Goal: Information Seeking & Learning: Learn about a topic

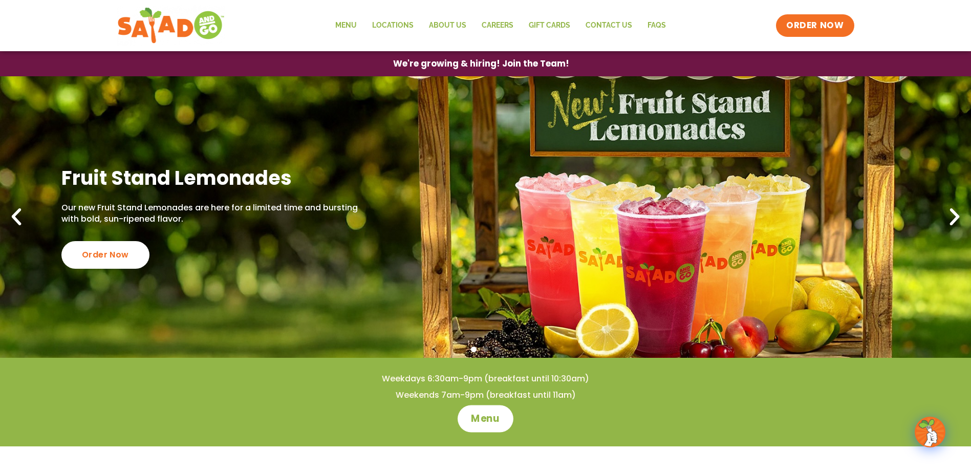
click at [489, 415] on span "Menu" at bounding box center [485, 418] width 29 height 13
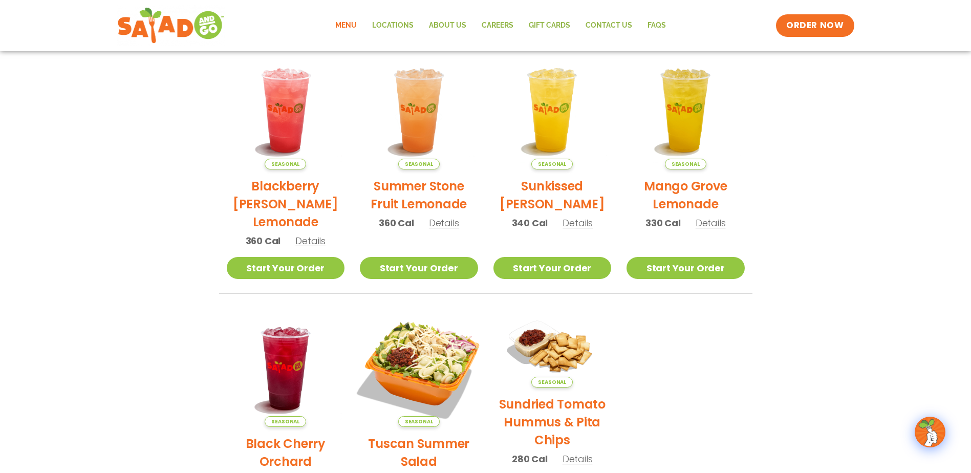
scroll to position [256, 0]
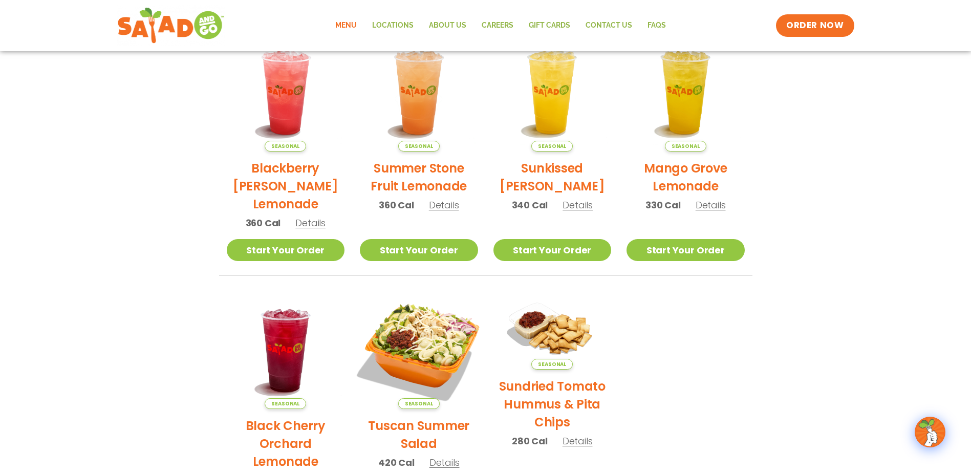
click at [445, 353] on img at bounding box center [419, 350] width 139 height 139
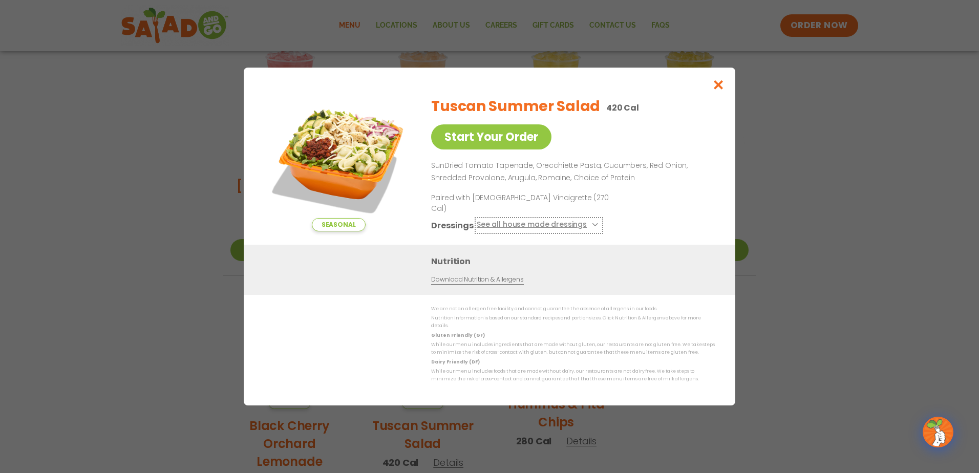
click at [592, 224] on icon at bounding box center [594, 225] width 4 height 4
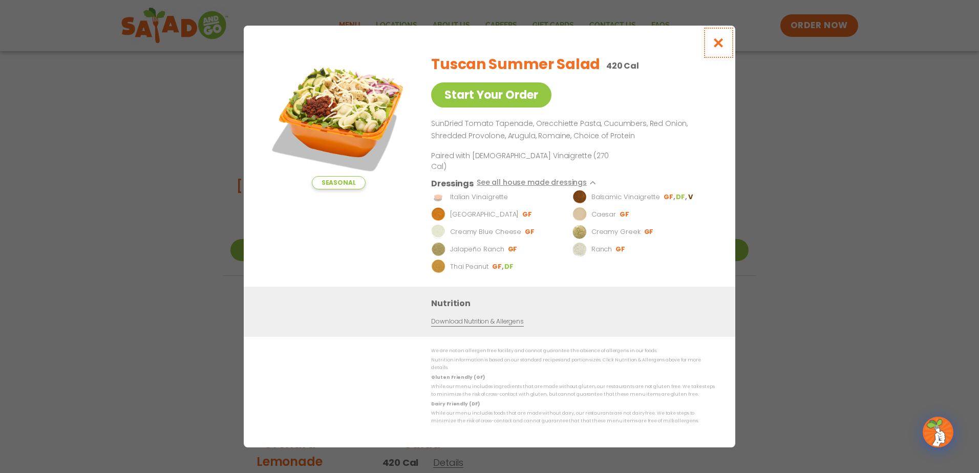
click at [720, 48] on icon "Close modal" at bounding box center [718, 42] width 13 height 11
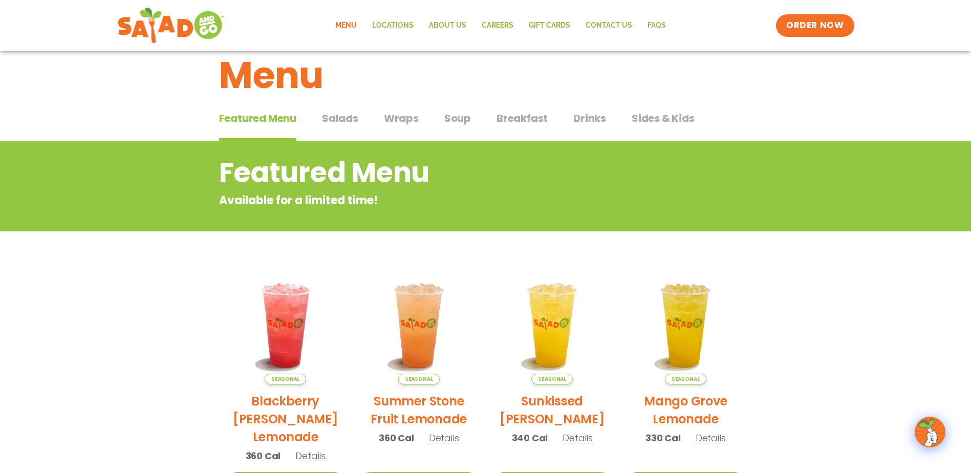
scroll to position [0, 0]
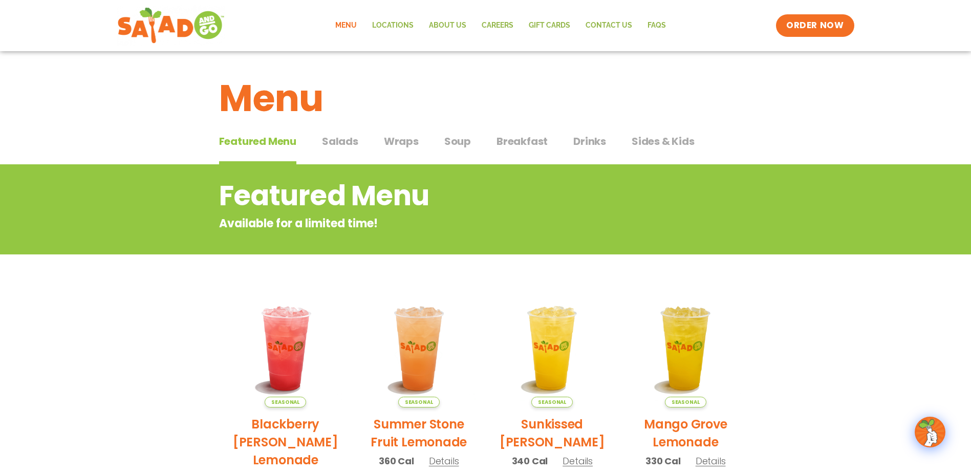
click at [329, 138] on span "Salads" at bounding box center [340, 141] width 36 height 15
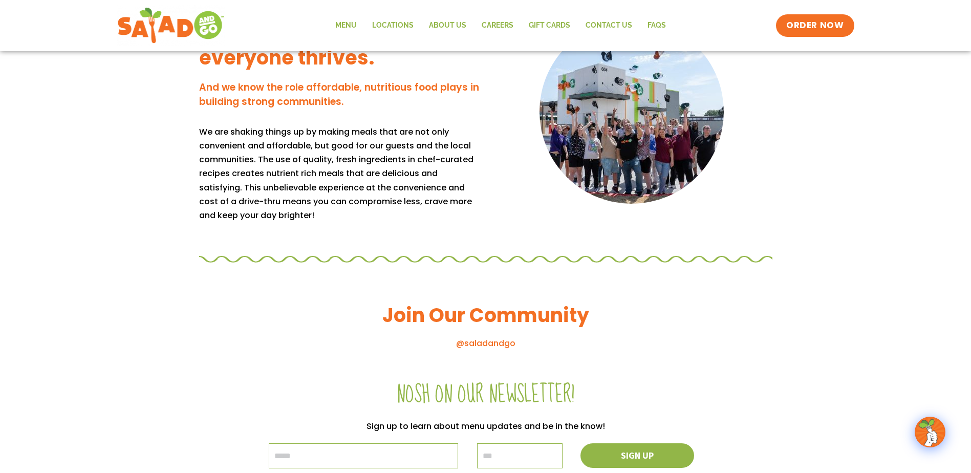
scroll to position [819, 0]
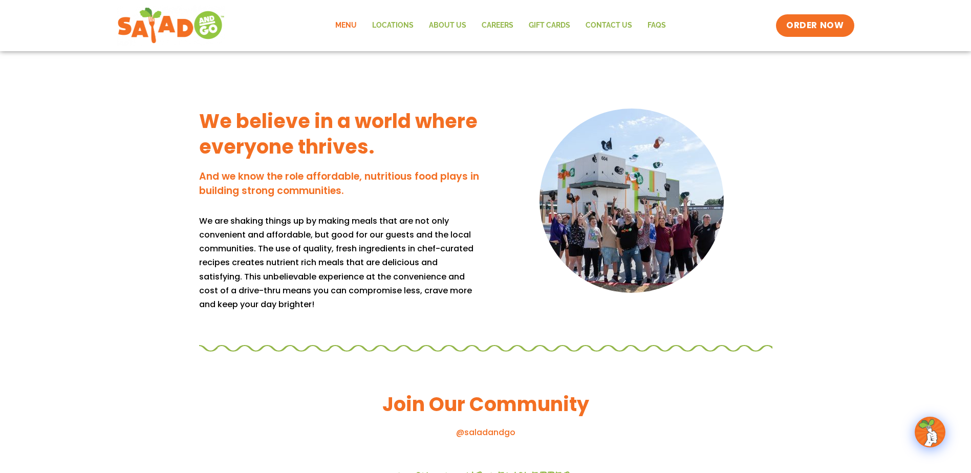
click at [348, 17] on link "Menu" at bounding box center [346, 26] width 37 height 24
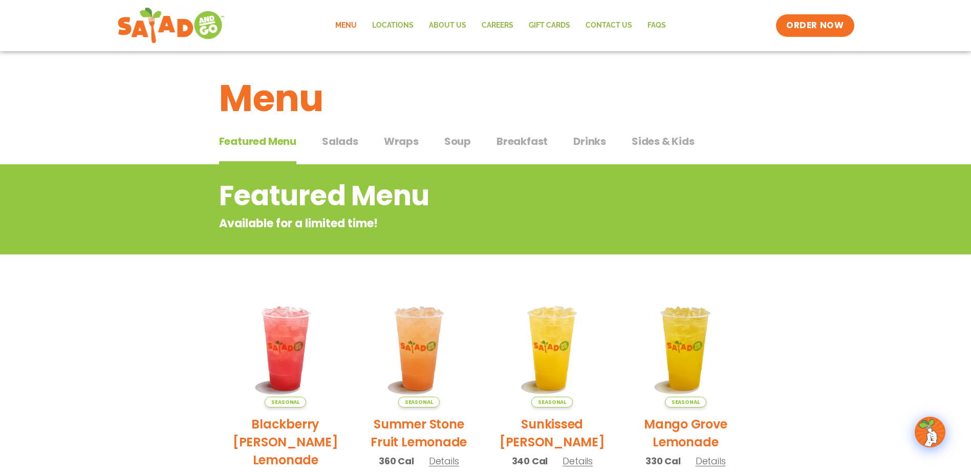
click at [341, 144] on span "Salads" at bounding box center [340, 141] width 36 height 15
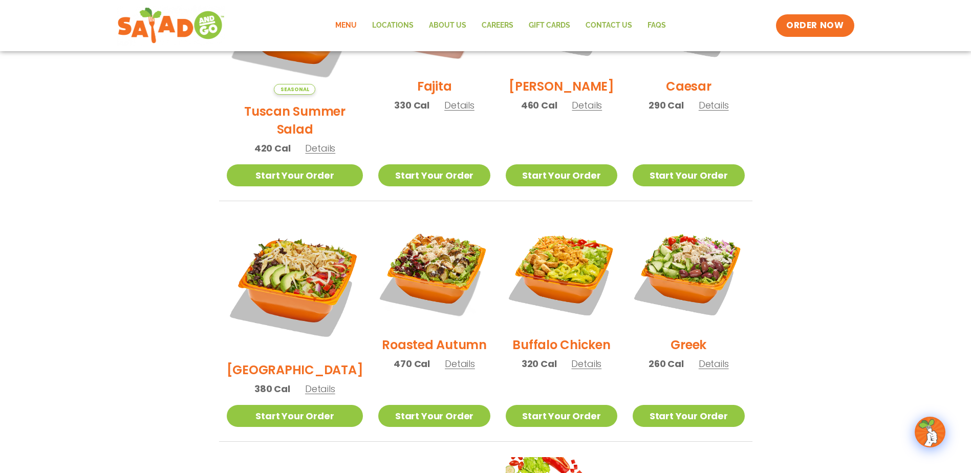
scroll to position [256, 0]
